Goal: Browse casually: Explore the website without a specific task or goal

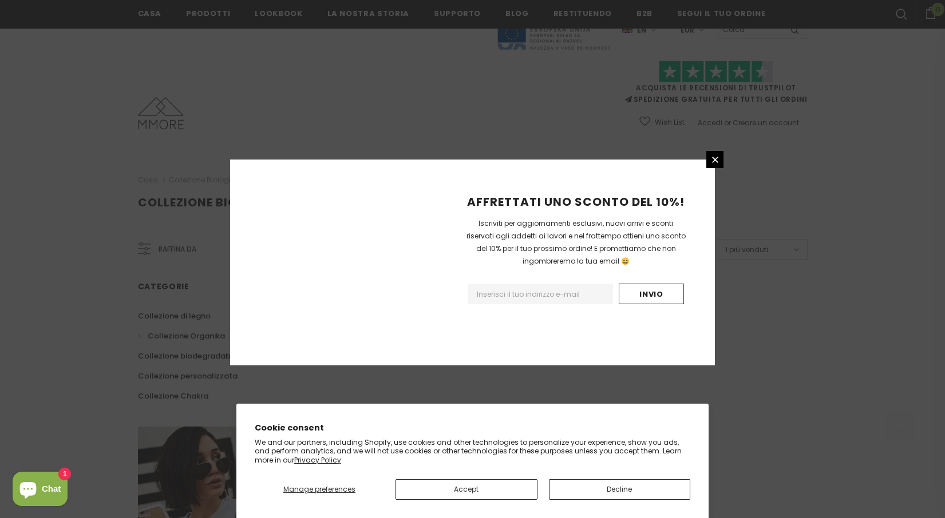
scroll to position [655, 0]
